Goal: Use online tool/utility: Utilize a website feature to perform a specific function

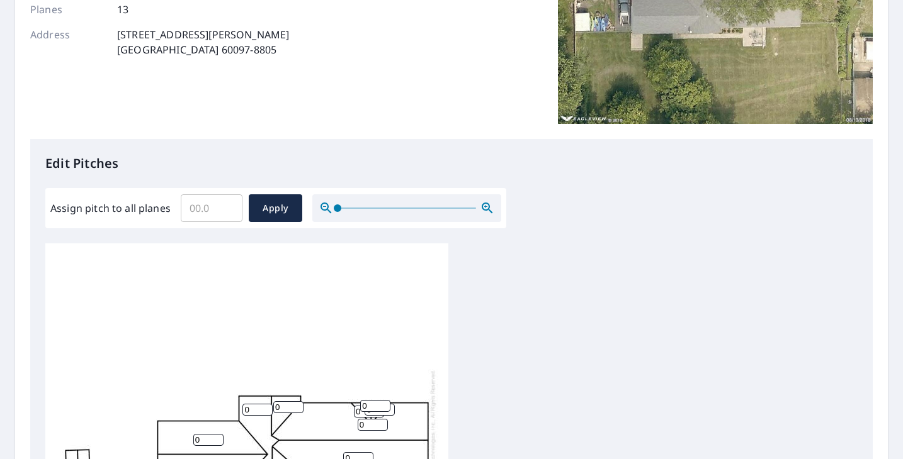
scroll to position [252, 0]
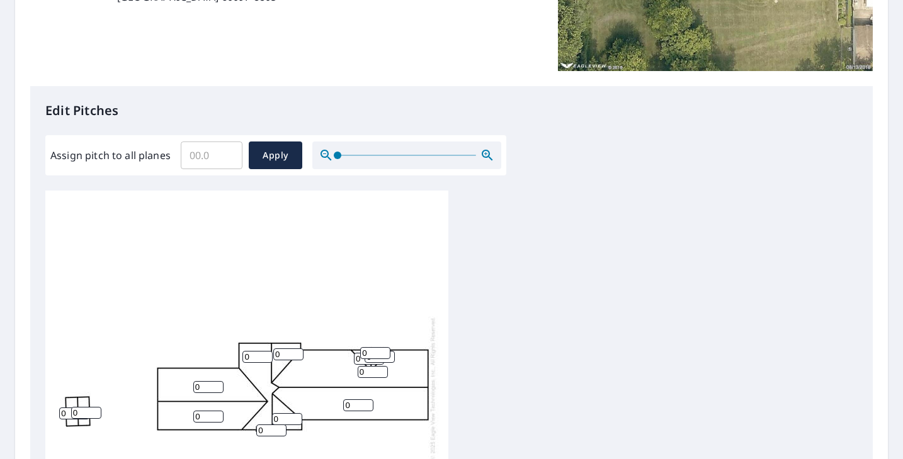
click at [208, 151] on input "Assign pitch to all planes" at bounding box center [212, 155] width 62 height 35
type input "6"
click at [276, 154] on span "Apply" at bounding box center [275, 156] width 33 height 16
type input "6"
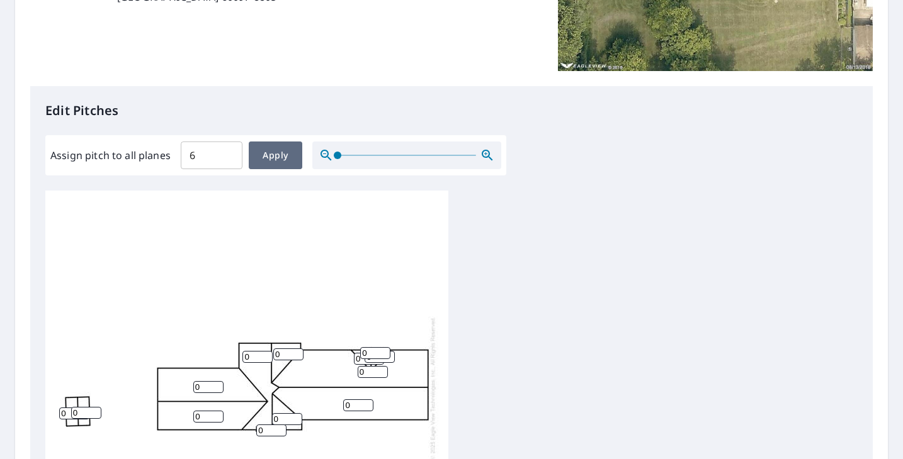
type input "6"
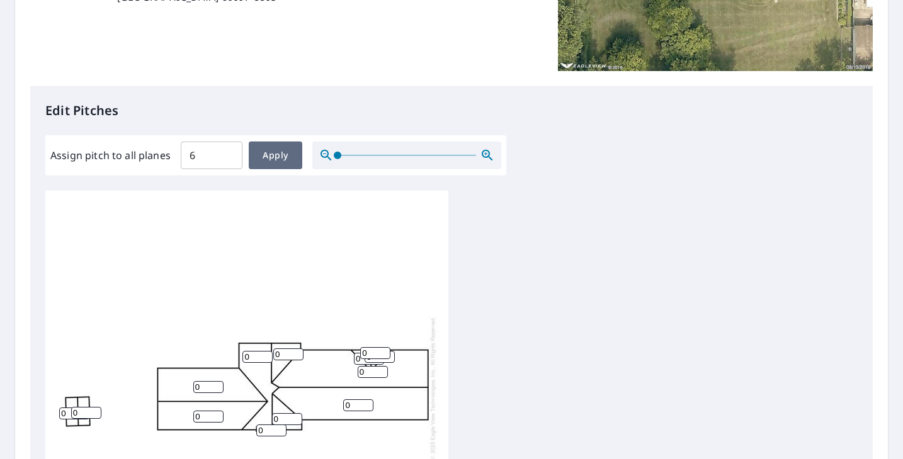
type input "6"
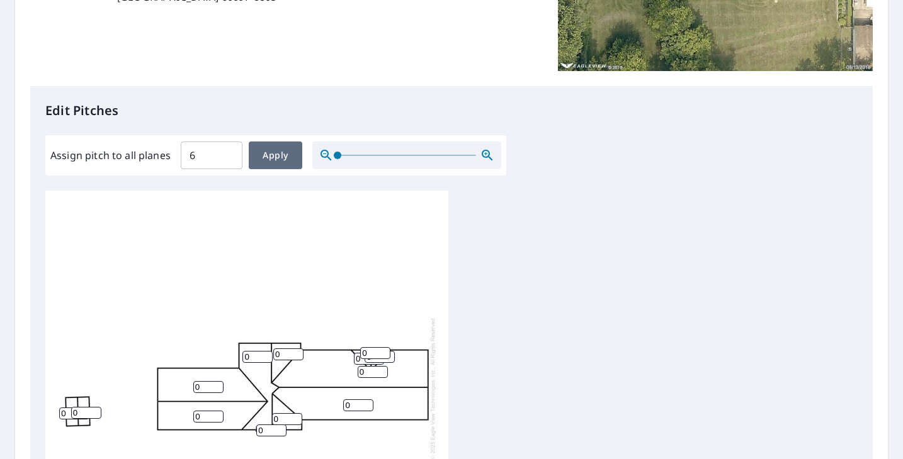
type input "6"
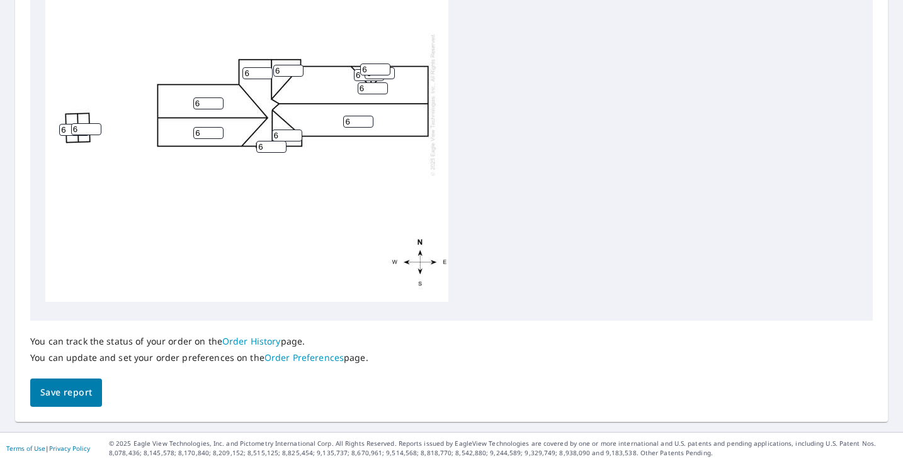
scroll to position [537, 0]
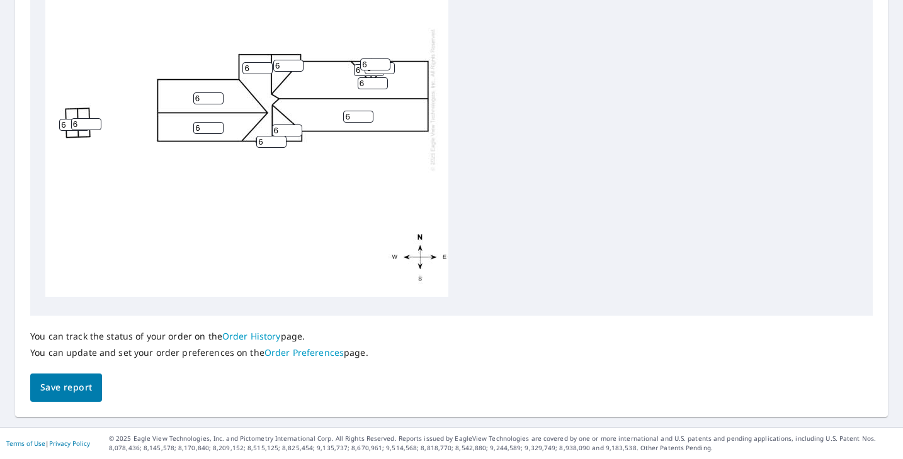
click at [85, 389] on span "Save report" at bounding box center [66, 388] width 52 height 16
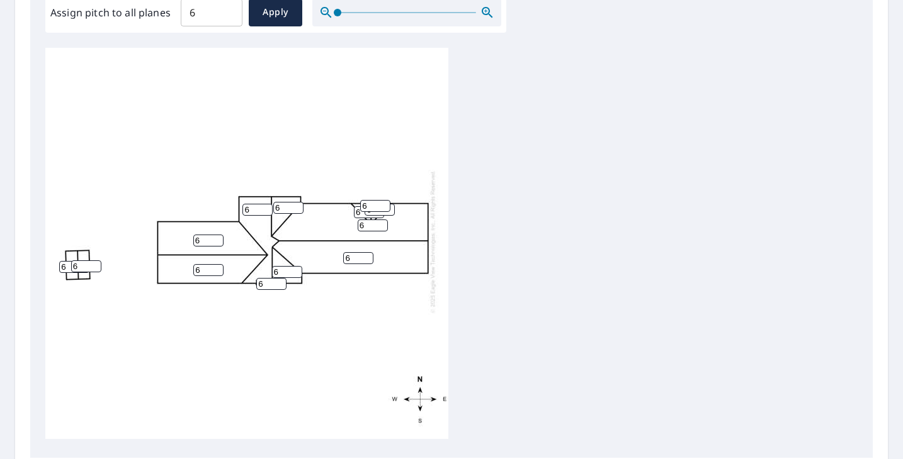
scroll to position [582, 0]
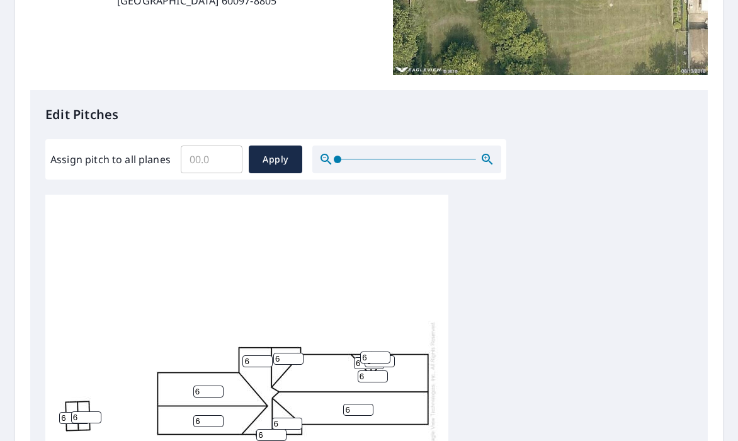
scroll to position [252, 0]
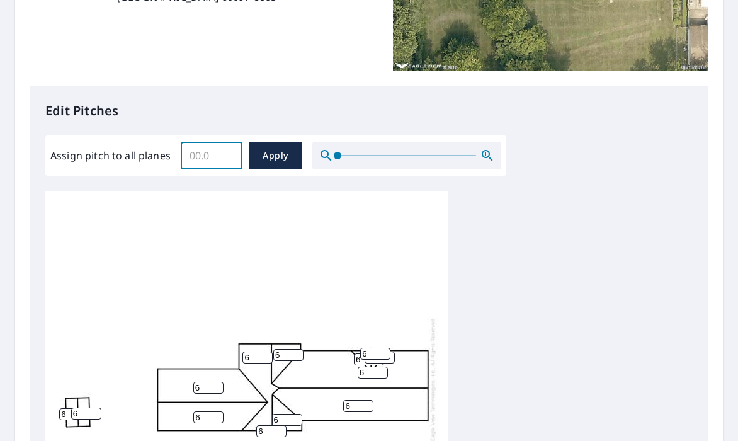
click at [203, 158] on input "Assign pitch to all planes" at bounding box center [212, 155] width 62 height 35
type input "6"
click at [267, 157] on span "Apply" at bounding box center [275, 156] width 33 height 16
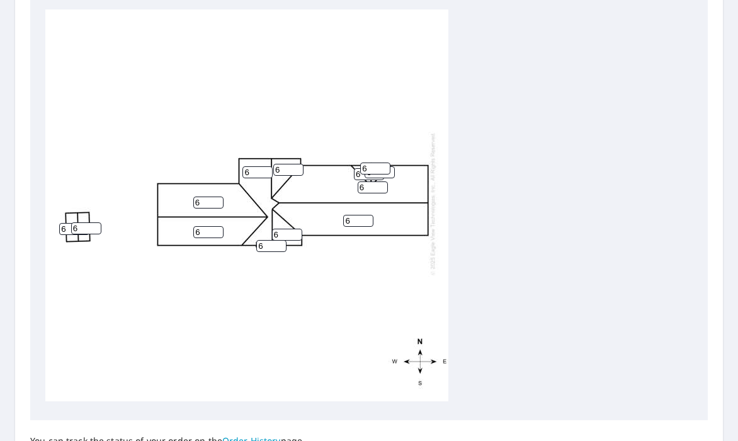
scroll to position [502, 0]
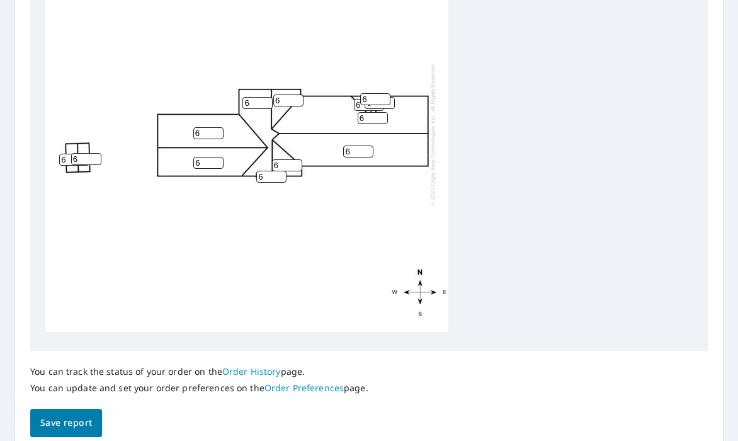
drag, startPoint x: 70, startPoint y: 417, endPoint x: 79, endPoint y: 419, distance: 8.9
click at [72, 375] on span "Save report" at bounding box center [66, 423] width 52 height 16
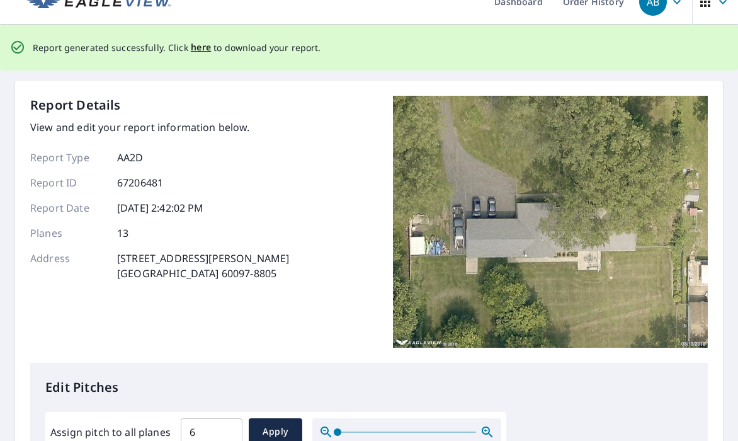
scroll to position [0, 0]
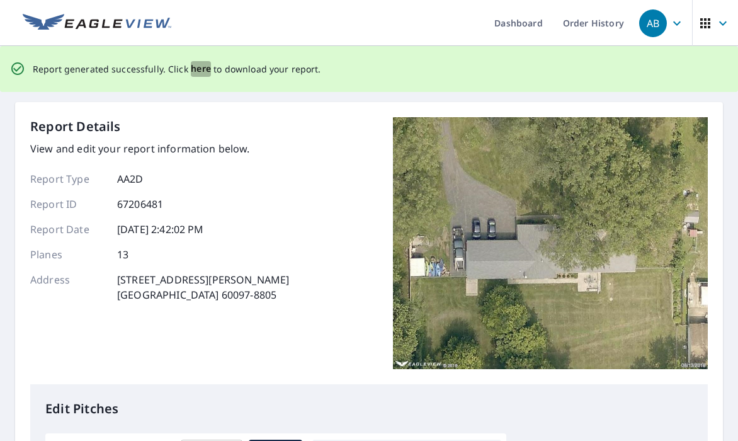
click at [195, 72] on span "here" at bounding box center [201, 69] width 21 height 16
